Goal: Check status

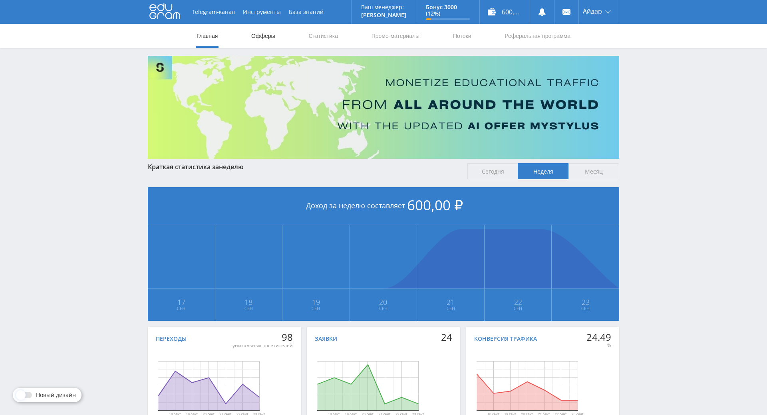
click at [251, 41] on link "Офферы" at bounding box center [263, 36] width 26 height 24
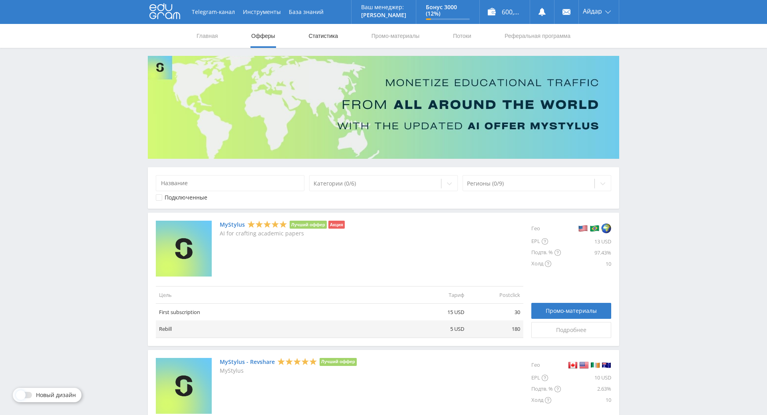
click at [322, 33] on link "Статистика" at bounding box center [322, 36] width 31 height 24
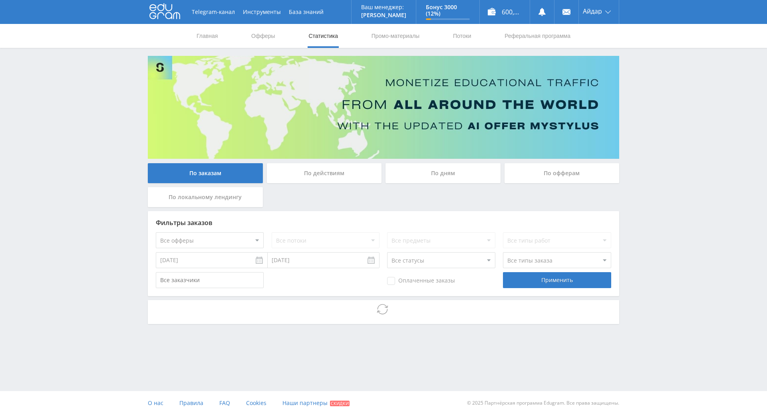
drag, startPoint x: 670, startPoint y: 162, endPoint x: 676, endPoint y: 215, distance: 52.7
drag, startPoint x: 671, startPoint y: 221, endPoint x: 674, endPoint y: 250, distance: 29.7
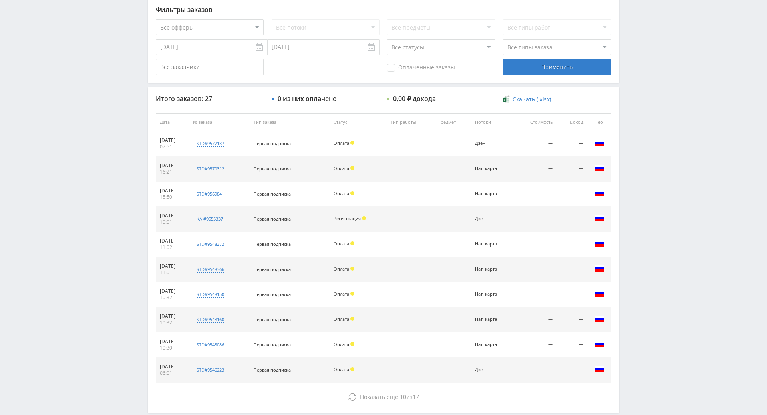
drag, startPoint x: 674, startPoint y: 250, endPoint x: 676, endPoint y: 273, distance: 22.9
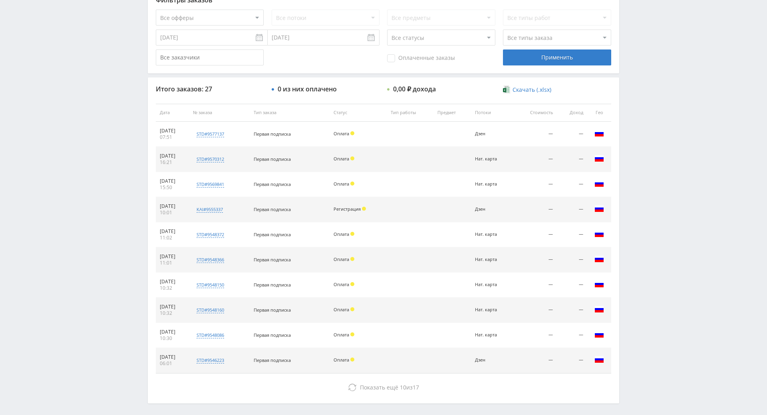
click at [660, 186] on div "Telegram-канал Инструменты База знаний Ваш менеджер: [PERSON_NAME] Online @edug…" at bounding box center [383, 112] width 767 height 670
drag, startPoint x: 660, startPoint y: 186, endPoint x: 662, endPoint y: 143, distance: 43.1
click at [662, 143] on div "Telegram-канал Инструменты База знаний Ваш менеджер: [PERSON_NAME] Online @edug…" at bounding box center [383, 112] width 767 height 670
drag, startPoint x: 662, startPoint y: 143, endPoint x: 662, endPoint y: 136, distance: 6.4
click at [662, 142] on div "Telegram-канал Инструменты База знаний Ваш менеджер: [PERSON_NAME] Online @edug…" at bounding box center [383, 112] width 767 height 670
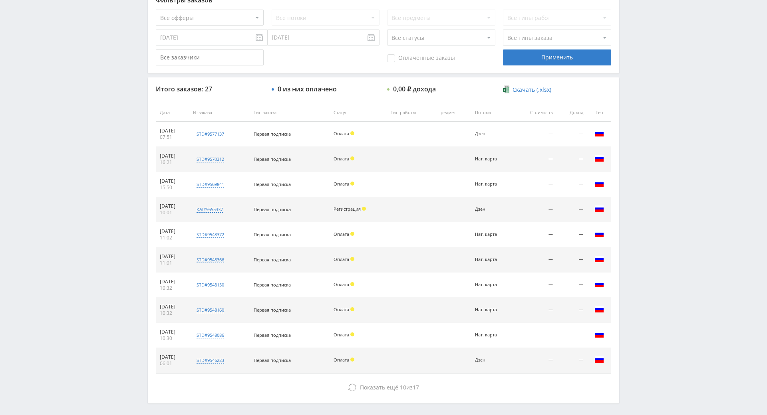
drag, startPoint x: 654, startPoint y: 90, endPoint x: 654, endPoint y: 96, distance: 6.0
click at [654, 96] on div "Telegram-канал Инструменты База знаний Ваш менеджер: [PERSON_NAME] Online @edug…" at bounding box center [383, 112] width 767 height 670
click at [648, 63] on div "Telegram-канал Инструменты База знаний Ваш менеджер: [PERSON_NAME] Online @edug…" at bounding box center [383, 112] width 767 height 670
